Goal: Answer question/provide support

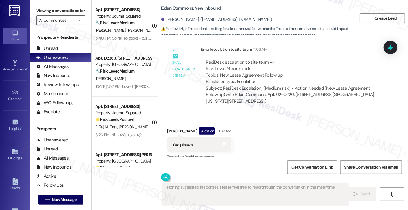
scroll to position [1365, 0]
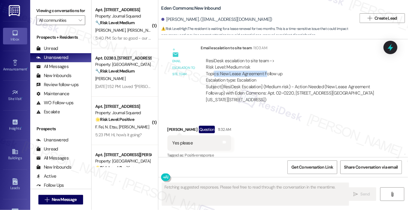
drag, startPoint x: 214, startPoint y: 65, endPoint x: 265, endPoint y: 64, distance: 51.1
click at [265, 64] on div "ResiDesk escalation to site team -> Risk Level: Medium risk Topics: New Lease A…" at bounding box center [292, 71] width 172 height 26
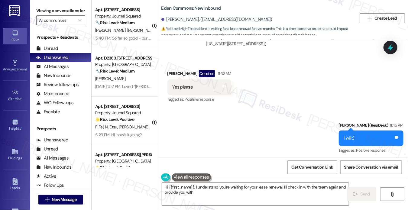
scroll to position [1478, 0]
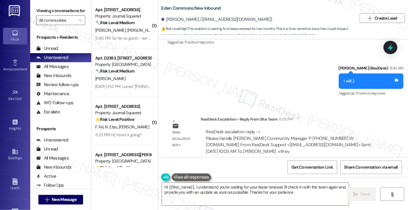
type textarea "Hi {{first_name}}, I understand you're waiting for your lease renewal. I'll che…"
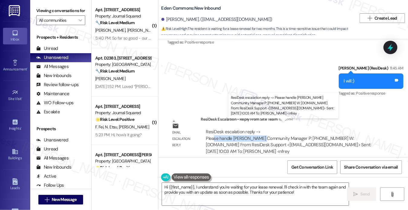
drag, startPoint x: 212, startPoint y: 132, endPoint x: 258, endPoint y: 132, distance: 45.9
click at [258, 132] on div "ResiDesk escalation reply -> Please handle [PERSON_NAME] Community Manager P: […" at bounding box center [288, 141] width 165 height 25
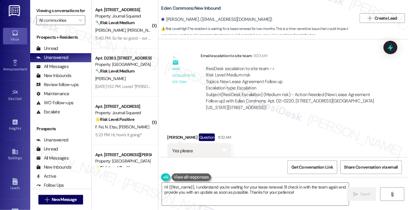
scroll to position [1357, 0]
drag, startPoint x: 221, startPoint y: 75, endPoint x: 343, endPoint y: 78, distance: 121.8
click at [348, 79] on div "ResiDesk escalation to site team -> Risk Level: Medium risk Topics: New Lease A…" at bounding box center [292, 79] width 172 height 26
click at [231, 183] on textarea "Hi {{first_name}}, I understand you're waiting for your lease renewal. I'll che…" at bounding box center [255, 194] width 187 height 23
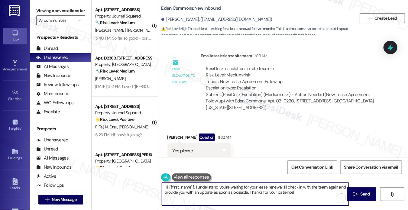
click at [231, 183] on textarea "Hi {{first_name}}, I understand you're waiting for your lease renewal. I'll che…" at bounding box center [255, 194] width 187 height 23
click at [266, 184] on textarea "Hi {{first_name}}, I understand you're waiting for your lease renewal. I'll che…" at bounding box center [255, 194] width 187 height 23
click at [303, 194] on textarea "Hi {{first_name}}, I understand you're waiting for your lease renewal. I'll che…" at bounding box center [255, 194] width 187 height 23
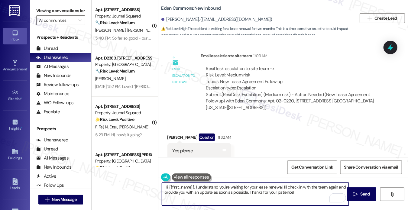
click at [211, 191] on textarea "Hi {{first_name}}, I understand you're waiting for your lease renewal. I'll che…" at bounding box center [255, 194] width 187 height 23
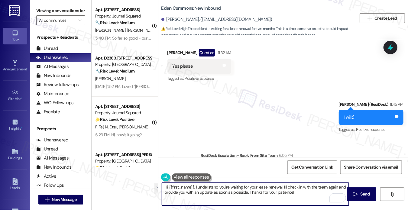
scroll to position [1478, 0]
